Goal: Information Seeking & Learning: Learn about a topic

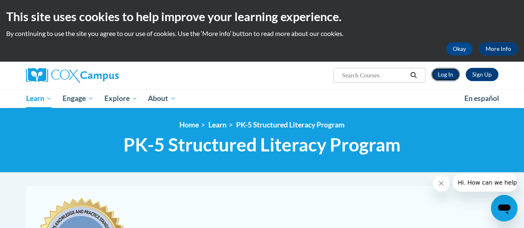
click at [449, 75] on link "Log In" at bounding box center [445, 74] width 29 height 13
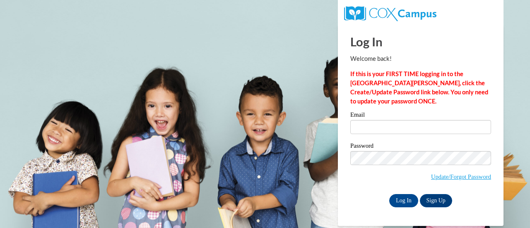
click at [390, 137] on div "Email" at bounding box center [421, 126] width 141 height 29
click at [387, 126] on input "Email" at bounding box center [421, 127] width 141 height 14
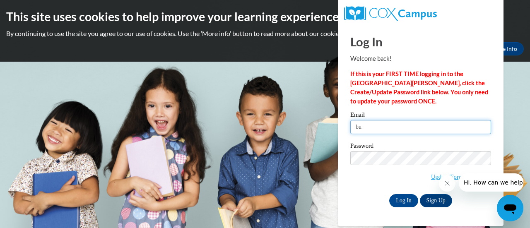
type input "b"
type input "faith.buzelli@wrps.net"
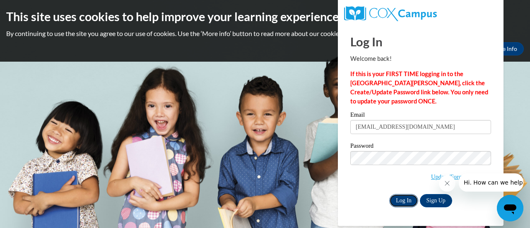
click at [400, 202] on input "Log In" at bounding box center [404, 200] width 29 height 13
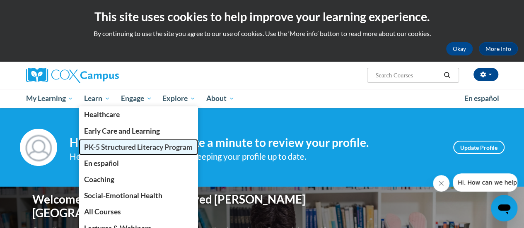
click at [109, 148] on span "PK-5 Structured Literacy Program" at bounding box center [138, 147] width 109 height 9
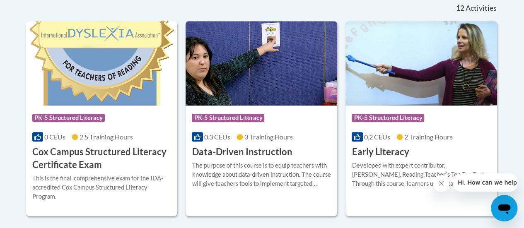
scroll to position [359, 0]
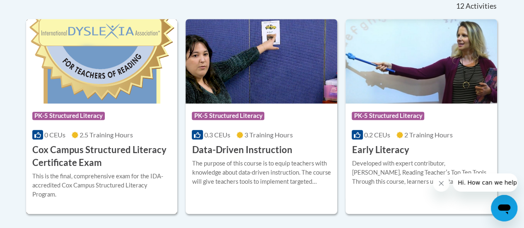
click at [102, 131] on div "0 CEUs 2.5 Training Hours" at bounding box center [101, 135] width 139 height 9
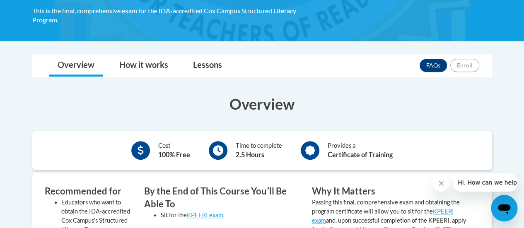
scroll to position [181, 0]
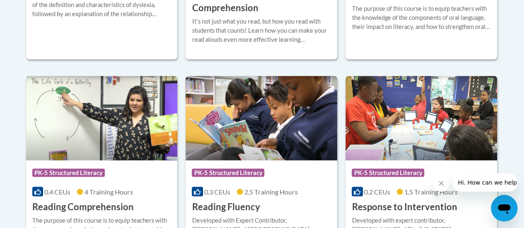
scroll to position [648, 0]
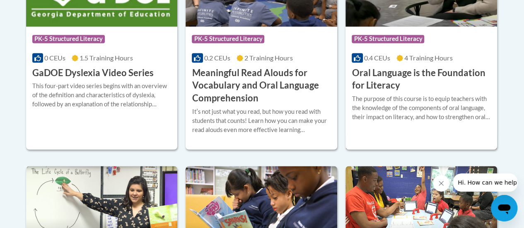
click at [376, 75] on h3 "Oral Language is the Foundation for Literacy" at bounding box center [421, 80] width 139 height 26
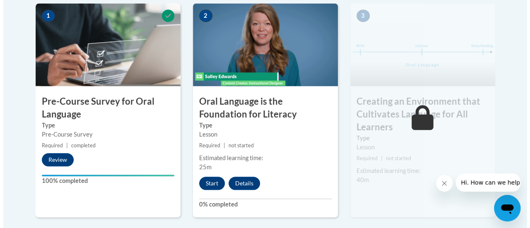
scroll to position [295, 0]
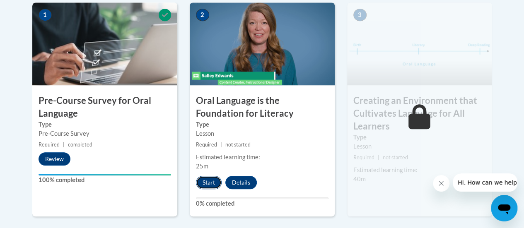
click at [208, 183] on button "Start" at bounding box center [209, 182] width 26 height 13
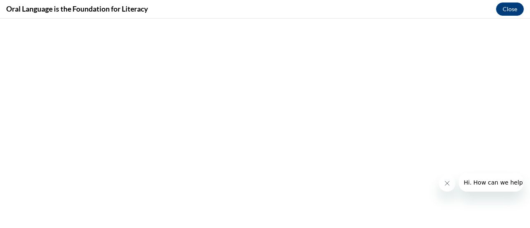
click at [450, 186] on button "Close message from company" at bounding box center [447, 183] width 17 height 17
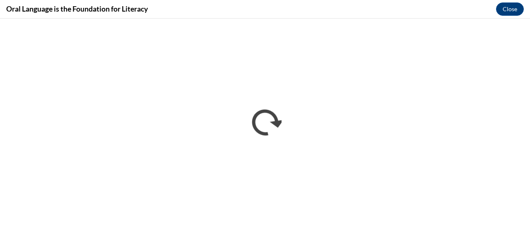
scroll to position [0, 0]
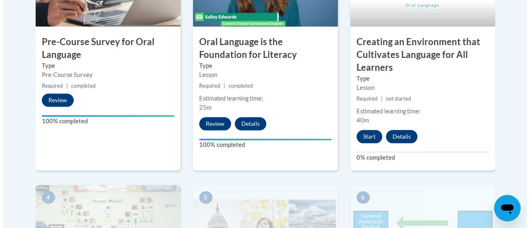
scroll to position [354, 0]
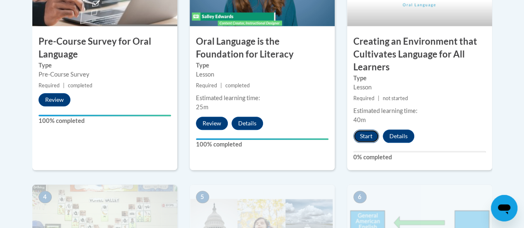
click at [366, 137] on button "Start" at bounding box center [366, 136] width 26 height 13
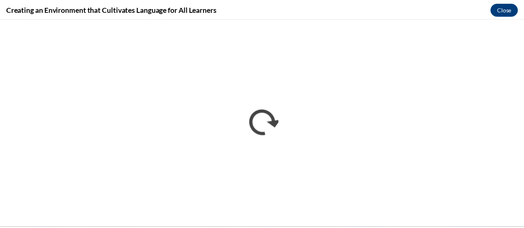
scroll to position [0, 0]
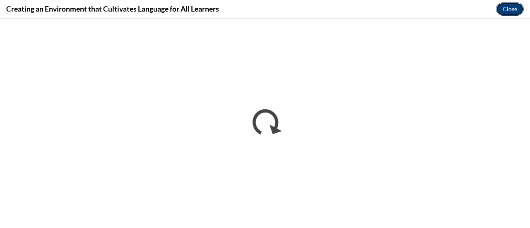
click at [516, 6] on button "Close" at bounding box center [510, 8] width 28 height 13
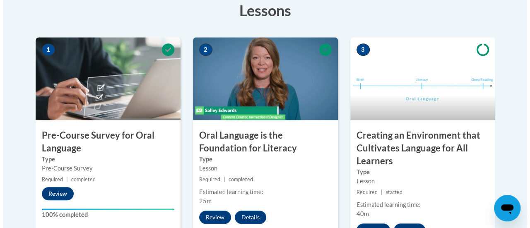
scroll to position [303, 0]
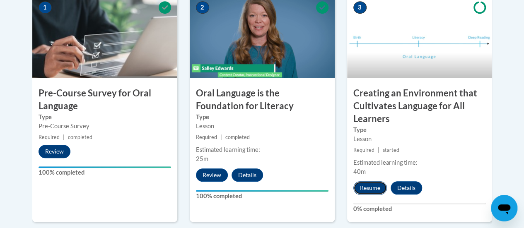
click at [367, 184] on button "Resume" at bounding box center [370, 188] width 34 height 13
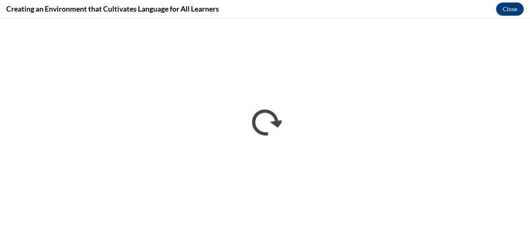
scroll to position [0, 0]
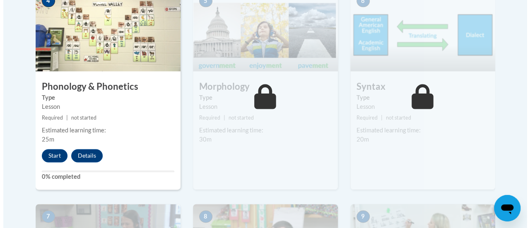
scroll to position [549, 0]
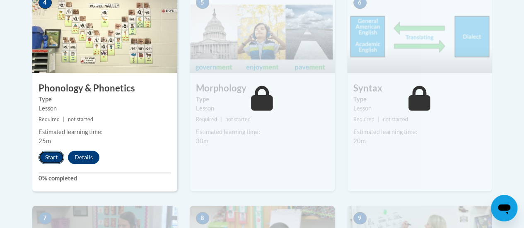
click at [48, 162] on button "Start" at bounding box center [52, 157] width 26 height 13
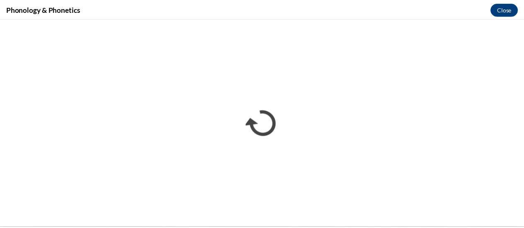
scroll to position [0, 0]
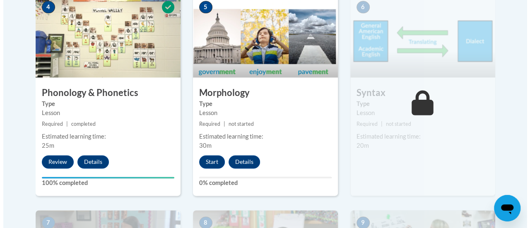
scroll to position [553, 0]
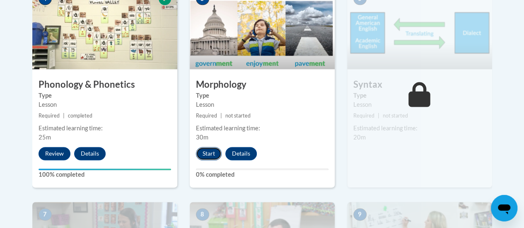
click at [213, 150] on button "Start" at bounding box center [209, 153] width 26 height 13
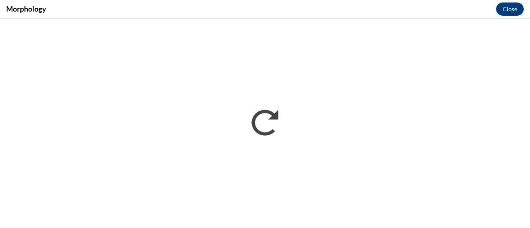
scroll to position [0, 0]
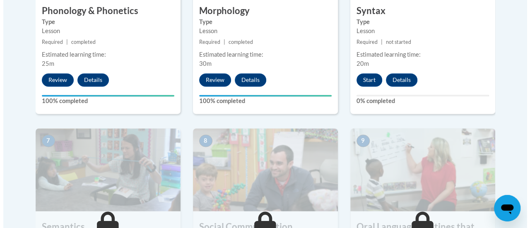
scroll to position [626, 0]
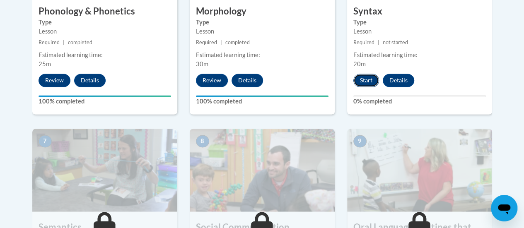
click at [365, 82] on button "Start" at bounding box center [366, 80] width 26 height 13
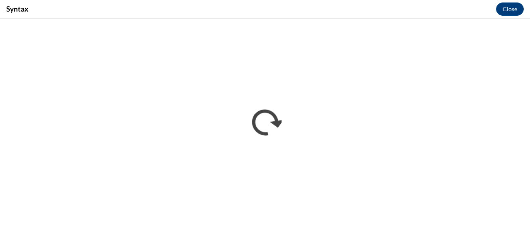
scroll to position [0, 0]
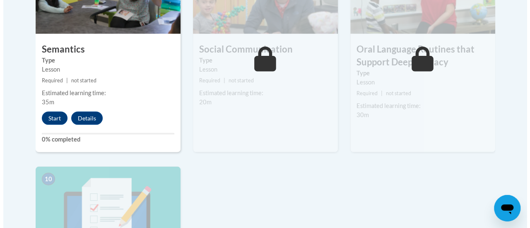
scroll to position [808, 0]
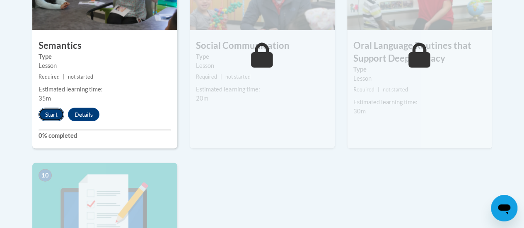
click at [55, 111] on button "Start" at bounding box center [52, 114] width 26 height 13
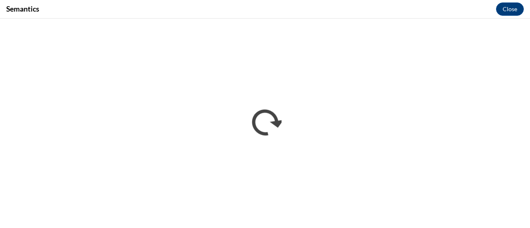
scroll to position [0, 0]
